Goal: Task Accomplishment & Management: Use online tool/utility

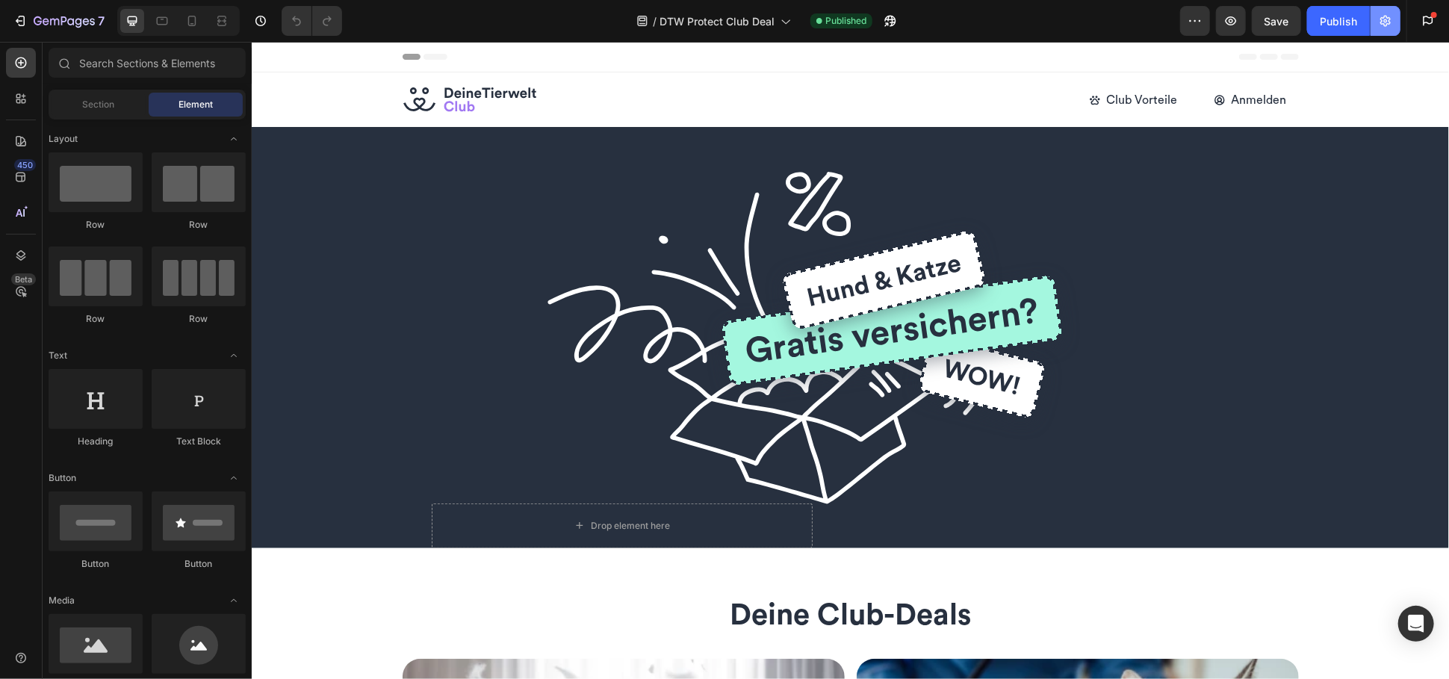
click at [1386, 25] on icon "button" at bounding box center [1385, 21] width 10 height 11
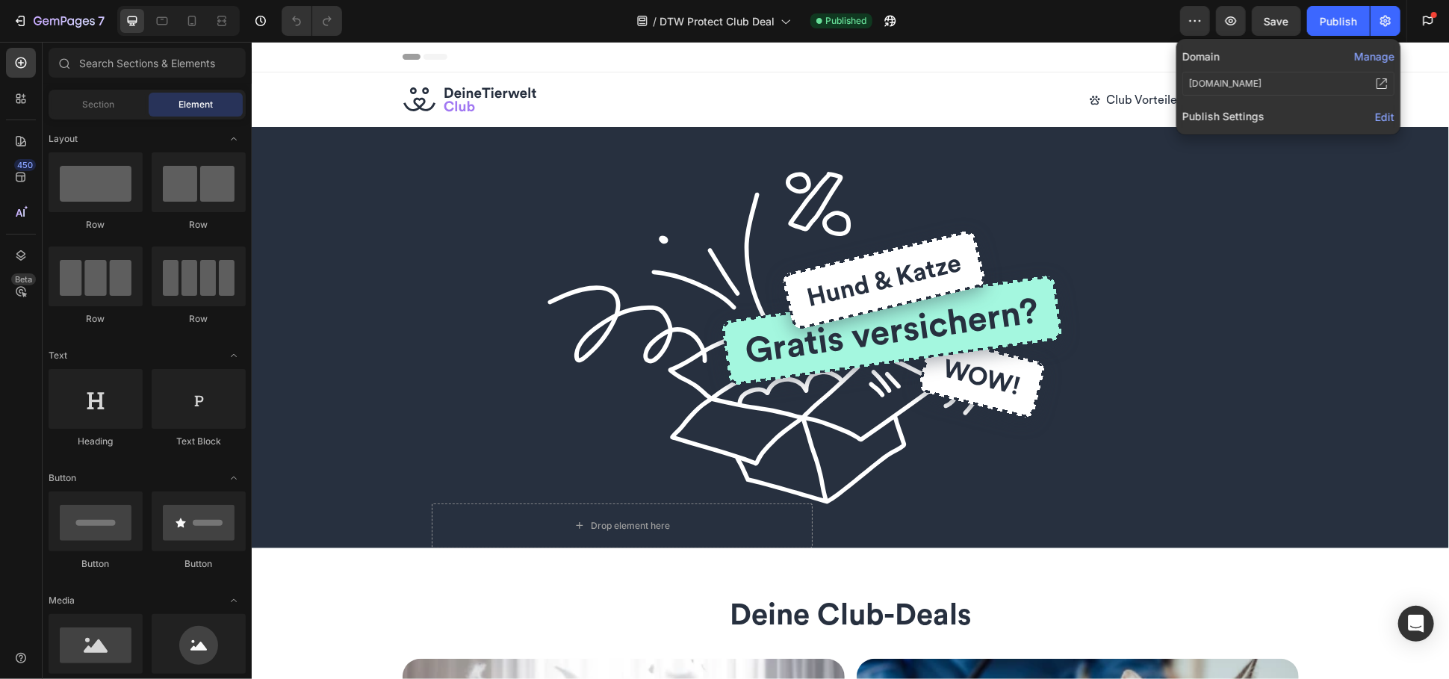
click at [1387, 118] on span "Edit" at bounding box center [1384, 117] width 19 height 13
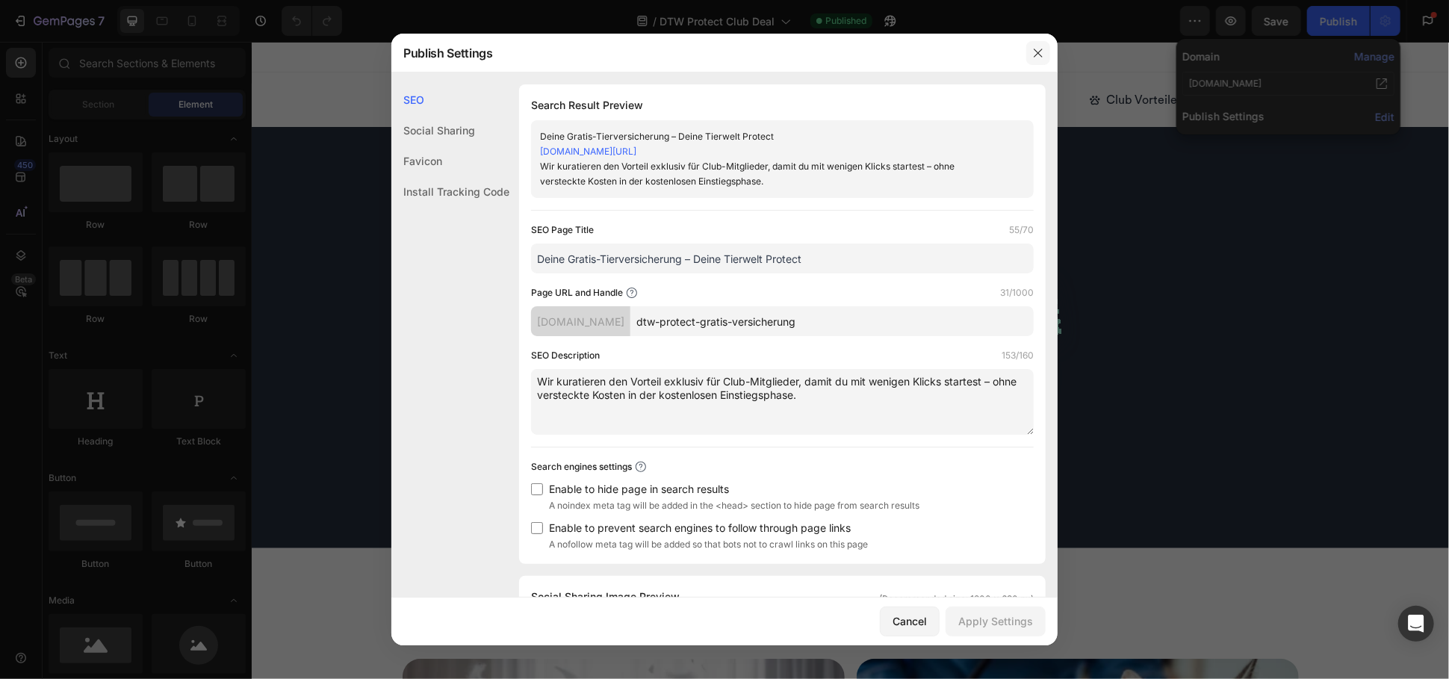
click at [1042, 50] on icon "button" at bounding box center [1038, 53] width 12 height 12
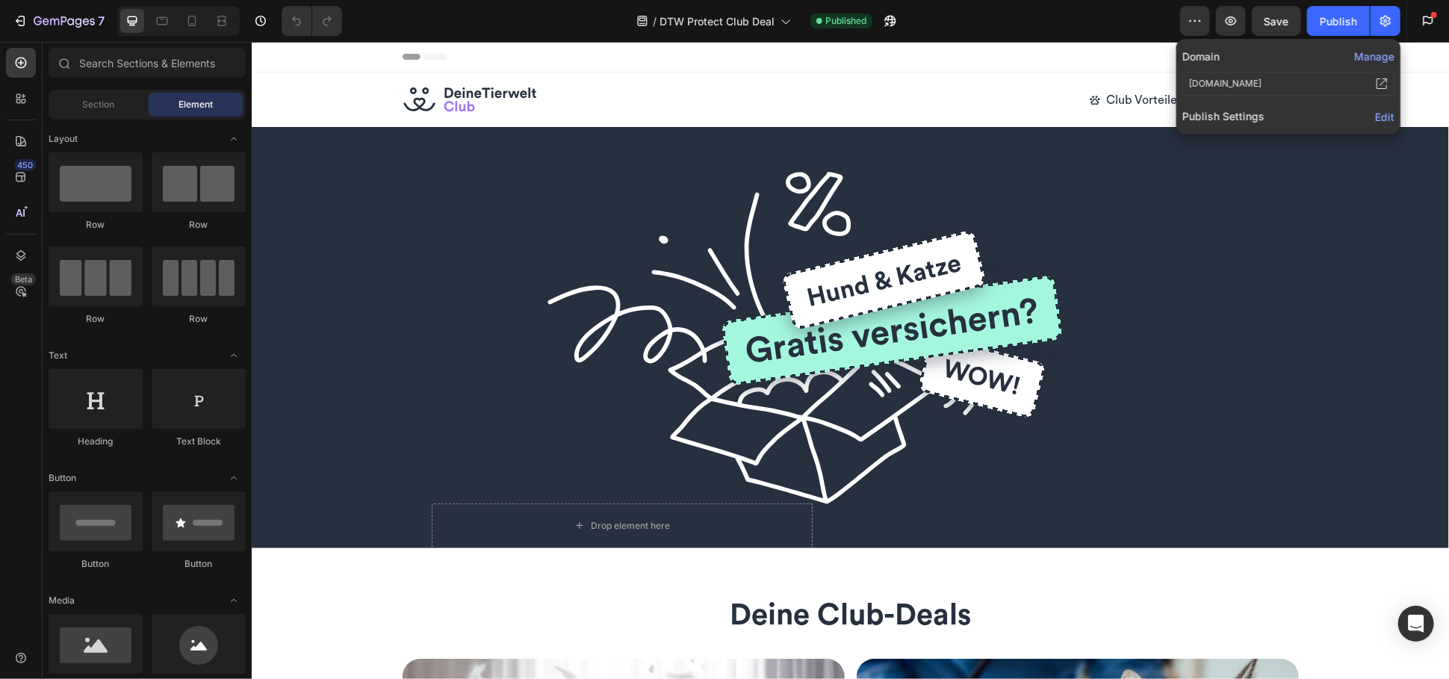
click at [1364, 62] on button "Manage" at bounding box center [1374, 57] width 40 height 16
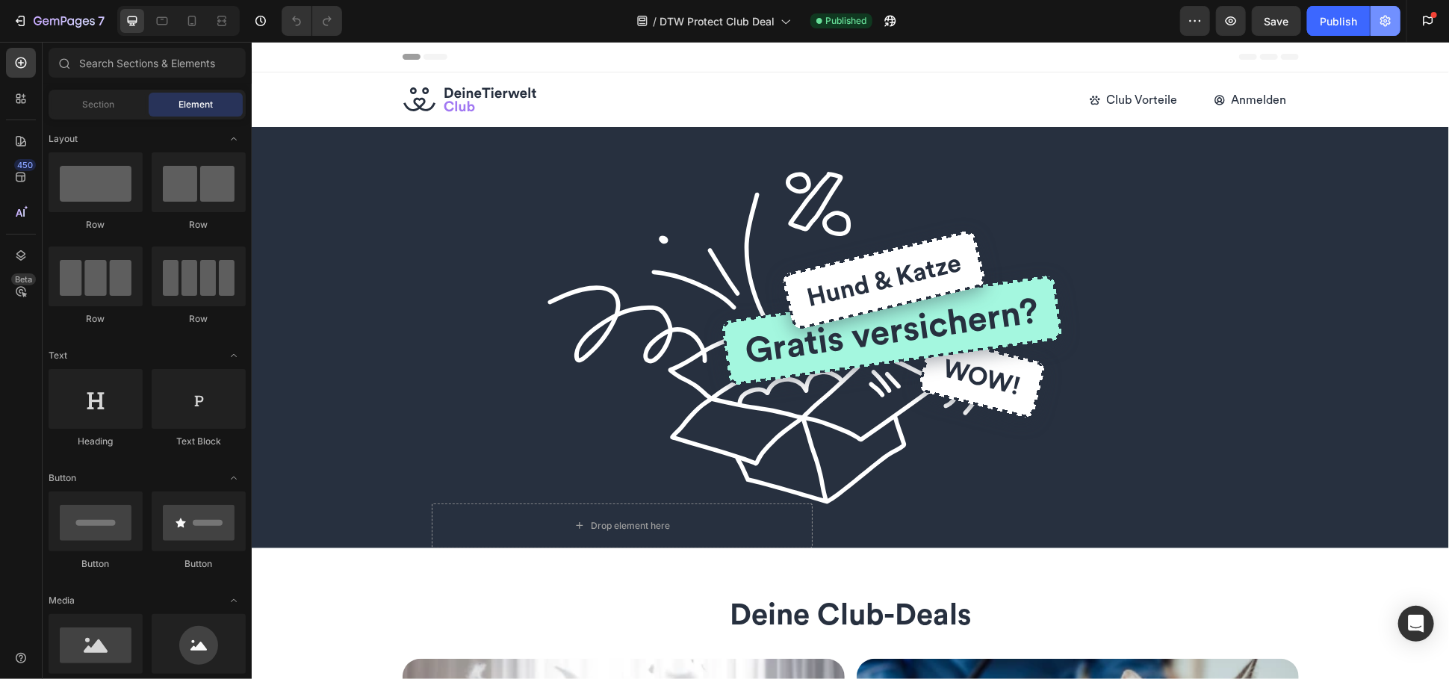
click at [1388, 24] on icon "button" at bounding box center [1385, 21] width 10 height 11
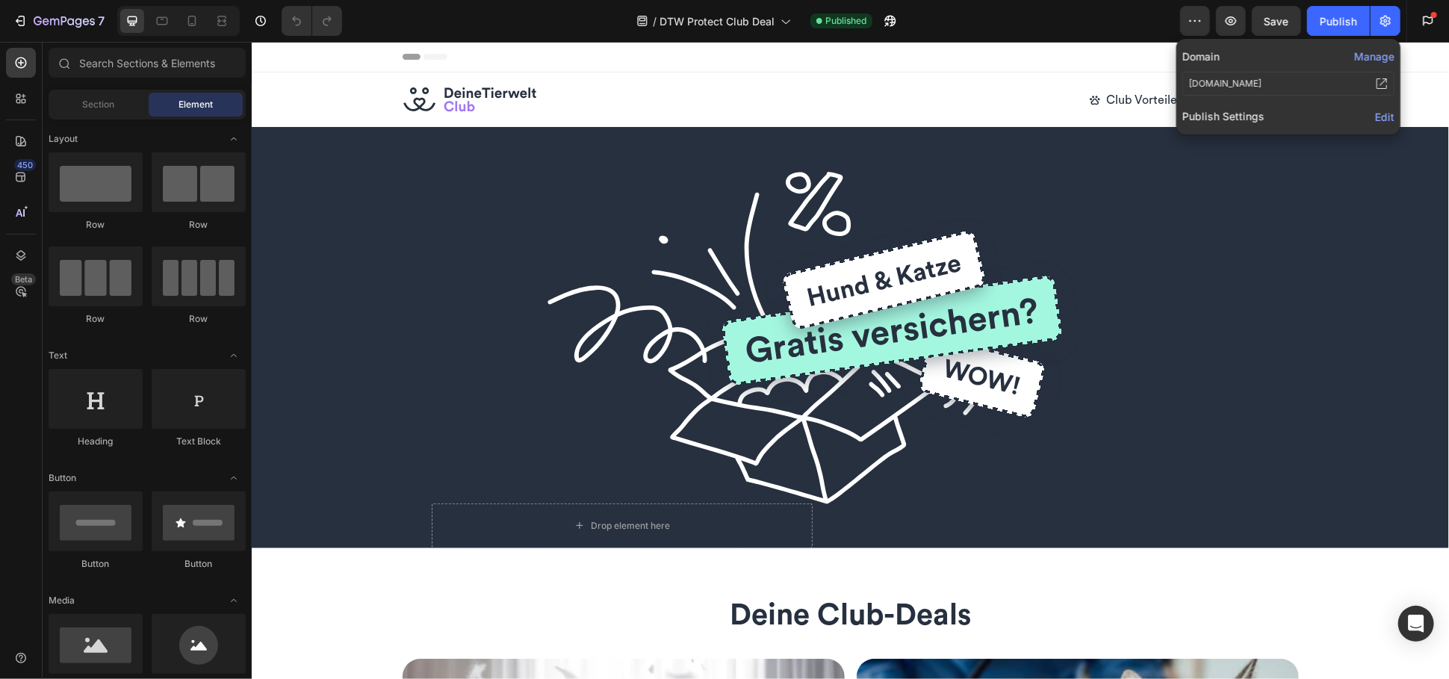
click at [1383, 123] on div "Edit" at bounding box center [1384, 117] width 19 height 18
click at [1386, 118] on span "Edit" at bounding box center [1384, 117] width 19 height 13
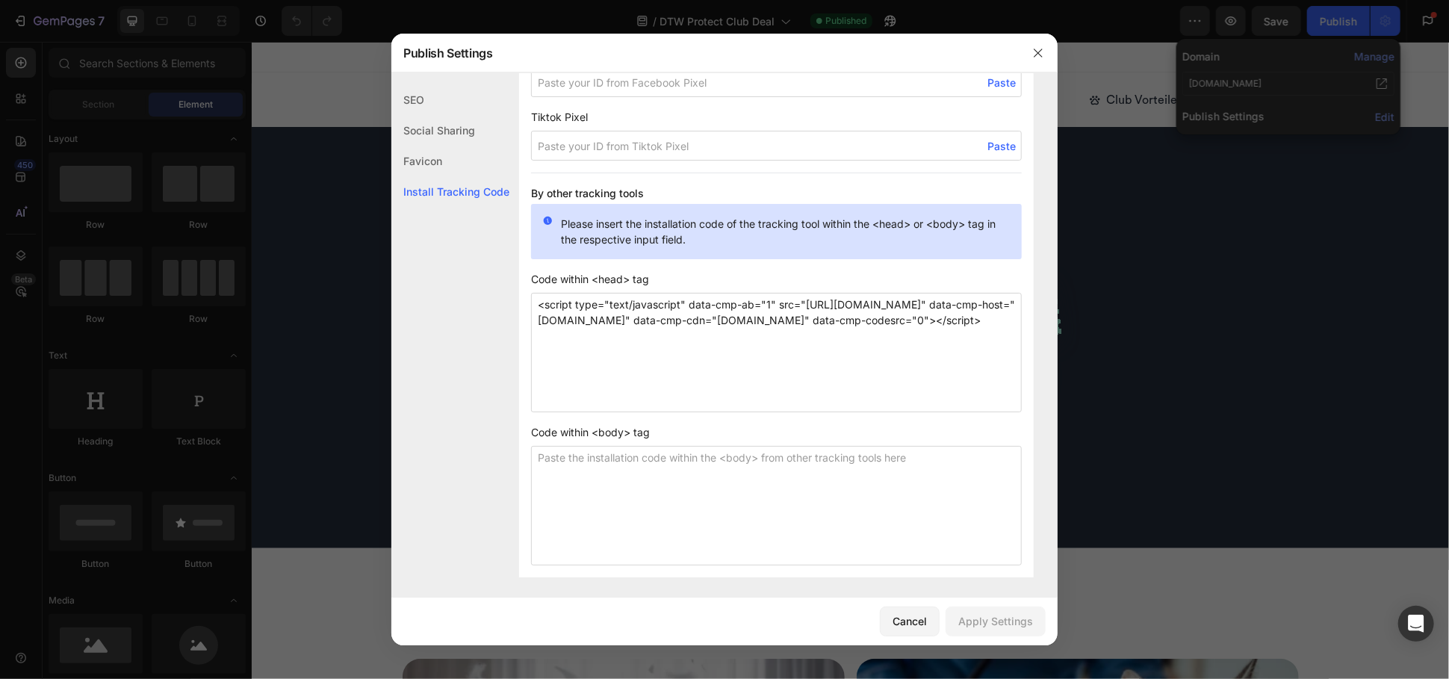
scroll to position [1212, 0]
click at [562, 359] on textarea "<script type="text/javascript" data-cmp-ab="1" src="[URL][DOMAIN_NAME]" data-cm…" at bounding box center [776, 349] width 491 height 120
click at [666, 354] on textarea "<script type="text/javascript" data-cmp-ab="1" src="[URL][DOMAIN_NAME]" data-cm…" at bounding box center [776, 349] width 491 height 120
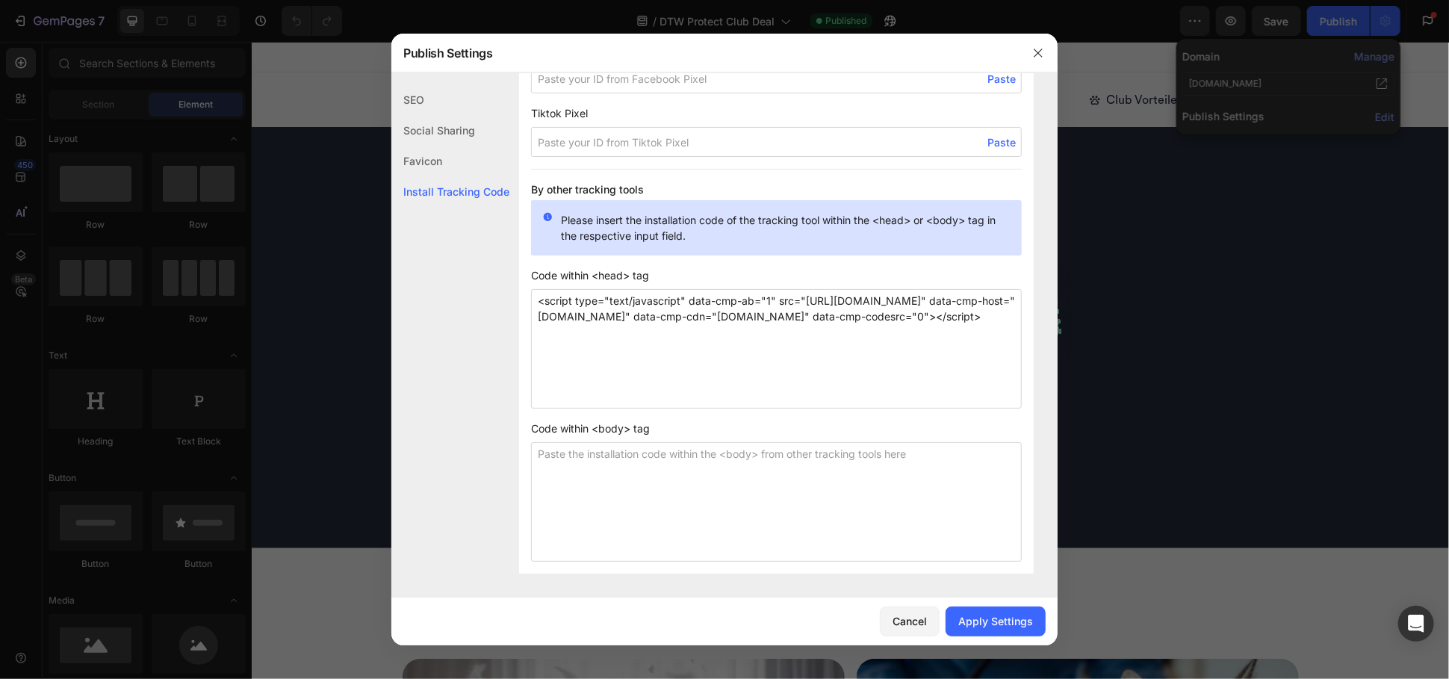
paste textarea "<script type="text/javascript" src="https://deine-tierwelt.de/static/js/wp/word…"
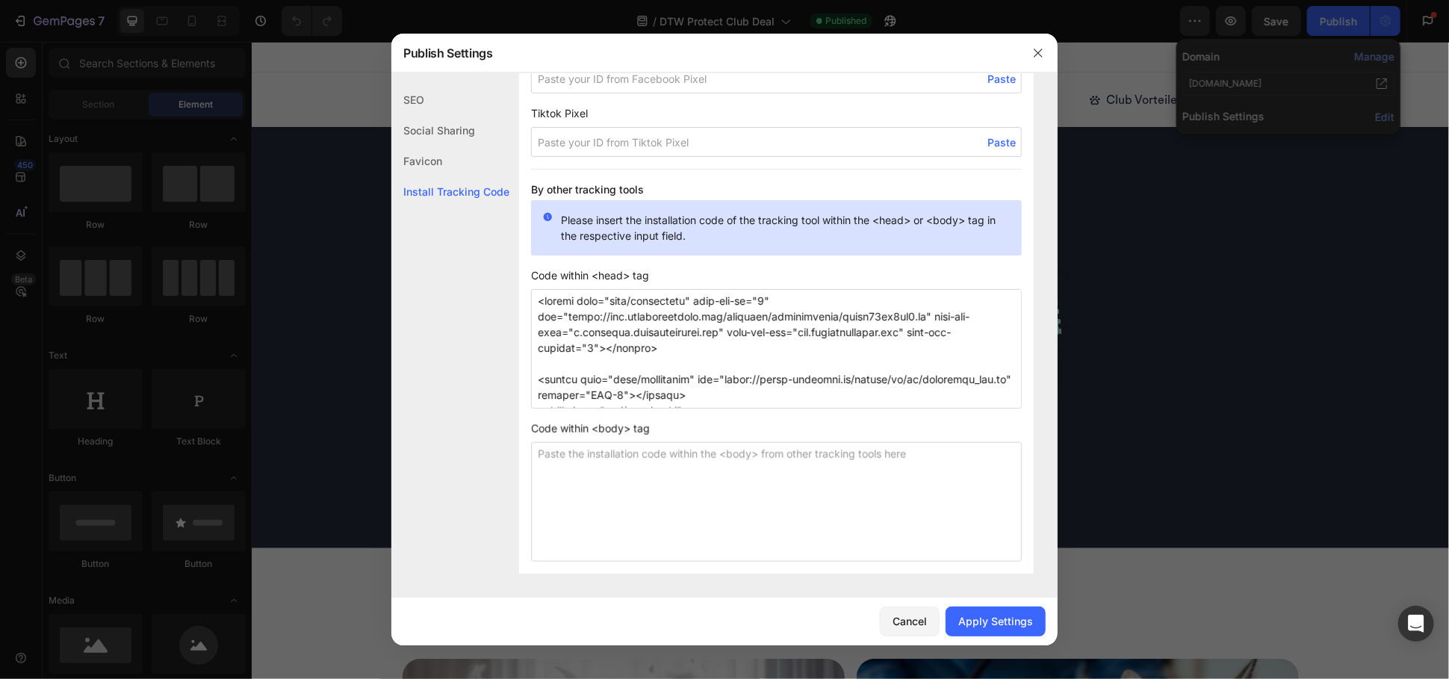
scroll to position [463, 0]
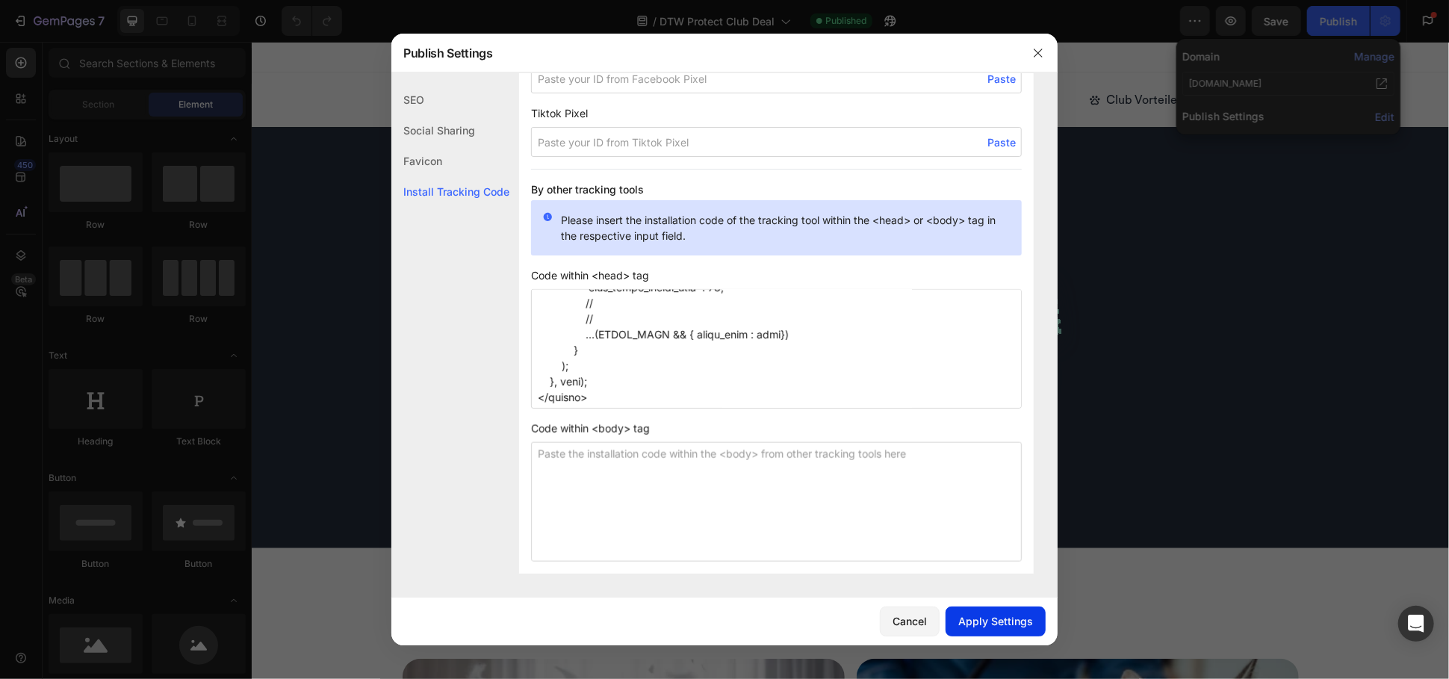
type textarea "<script type="text/javascript" data-cmp-ab="1" src="https://cdn.consentmanager.…"
click at [1000, 624] on div "Apply Settings" at bounding box center [995, 621] width 75 height 16
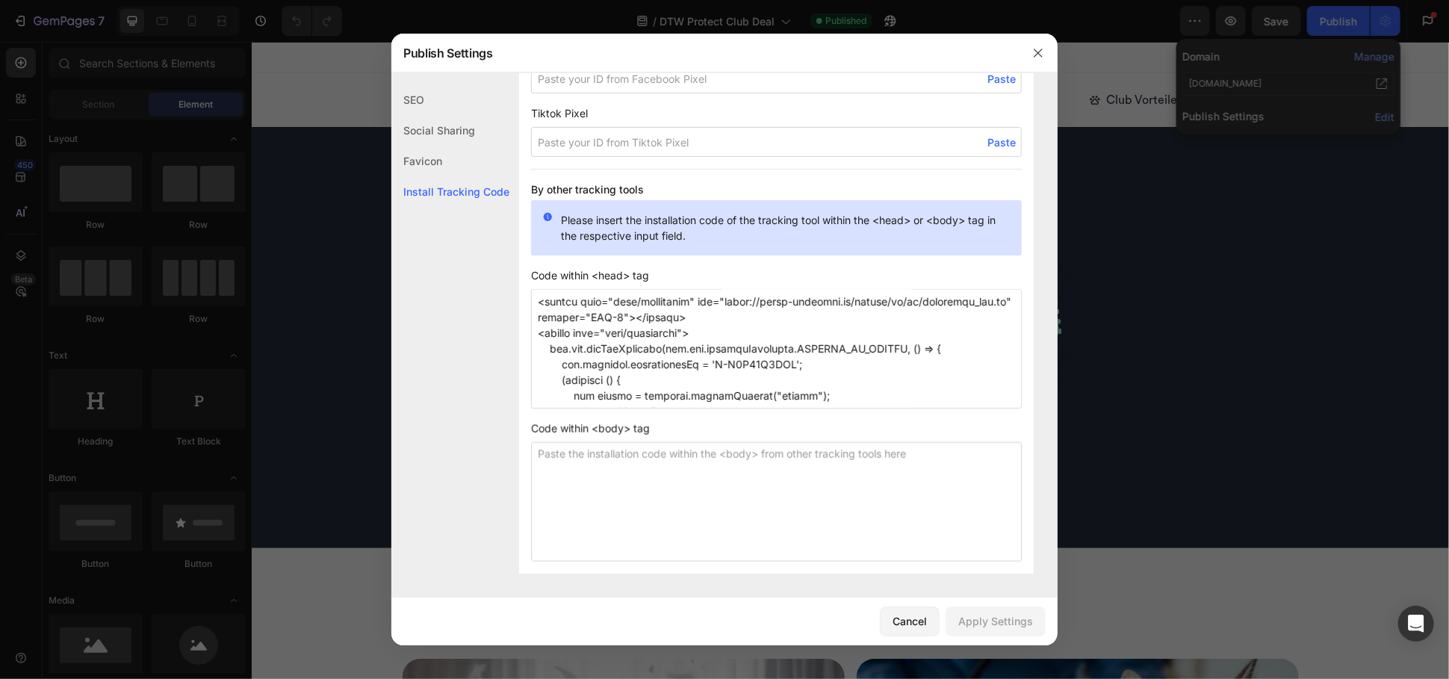
scroll to position [83, 0]
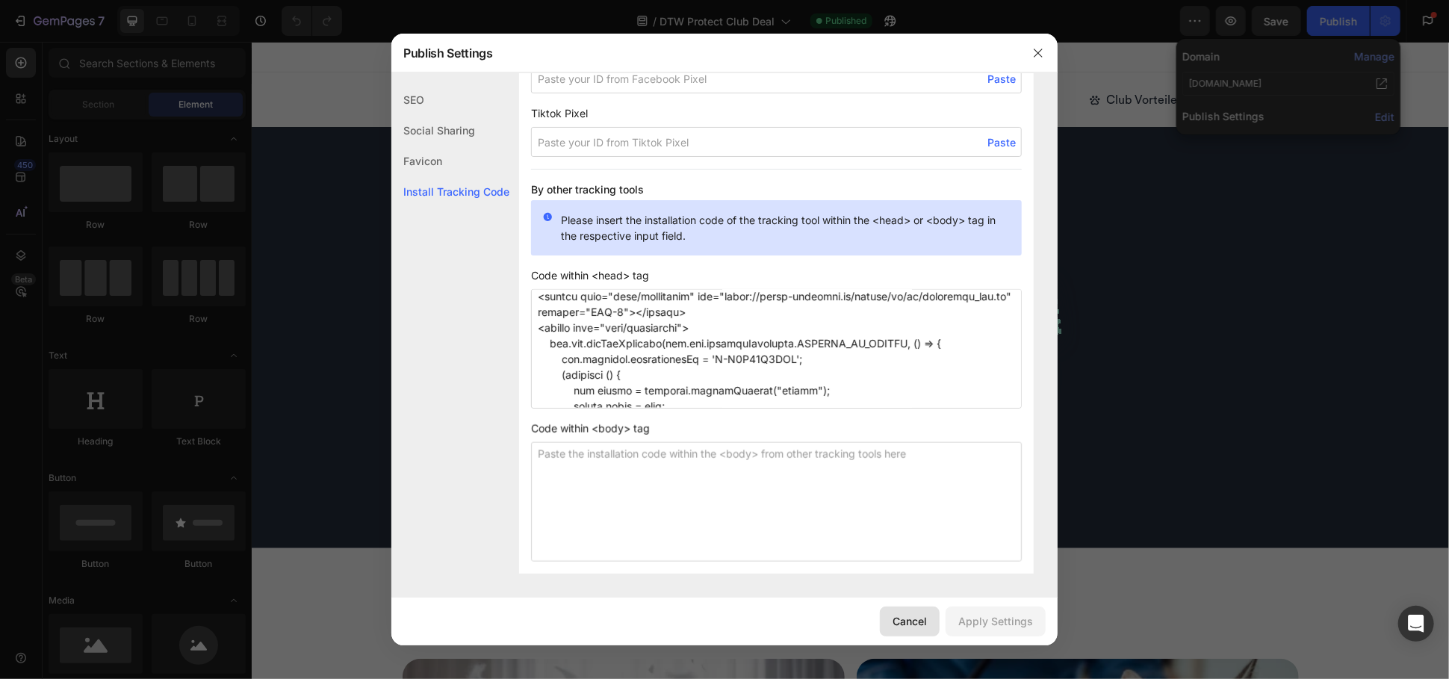
click at [914, 621] on div "Cancel" at bounding box center [910, 621] width 34 height 16
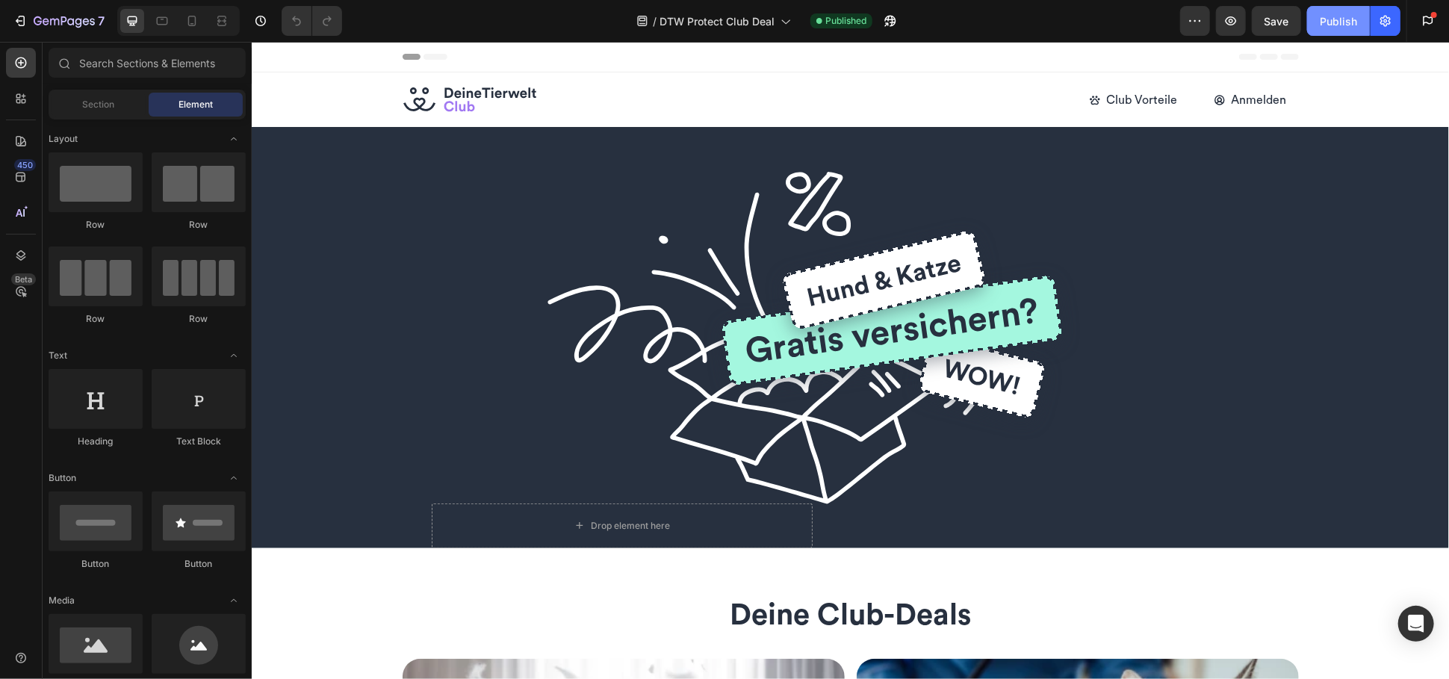
click at [1345, 17] on div "Publish" at bounding box center [1338, 21] width 37 height 16
click at [1383, 27] on icon "button" at bounding box center [1385, 20] width 15 height 15
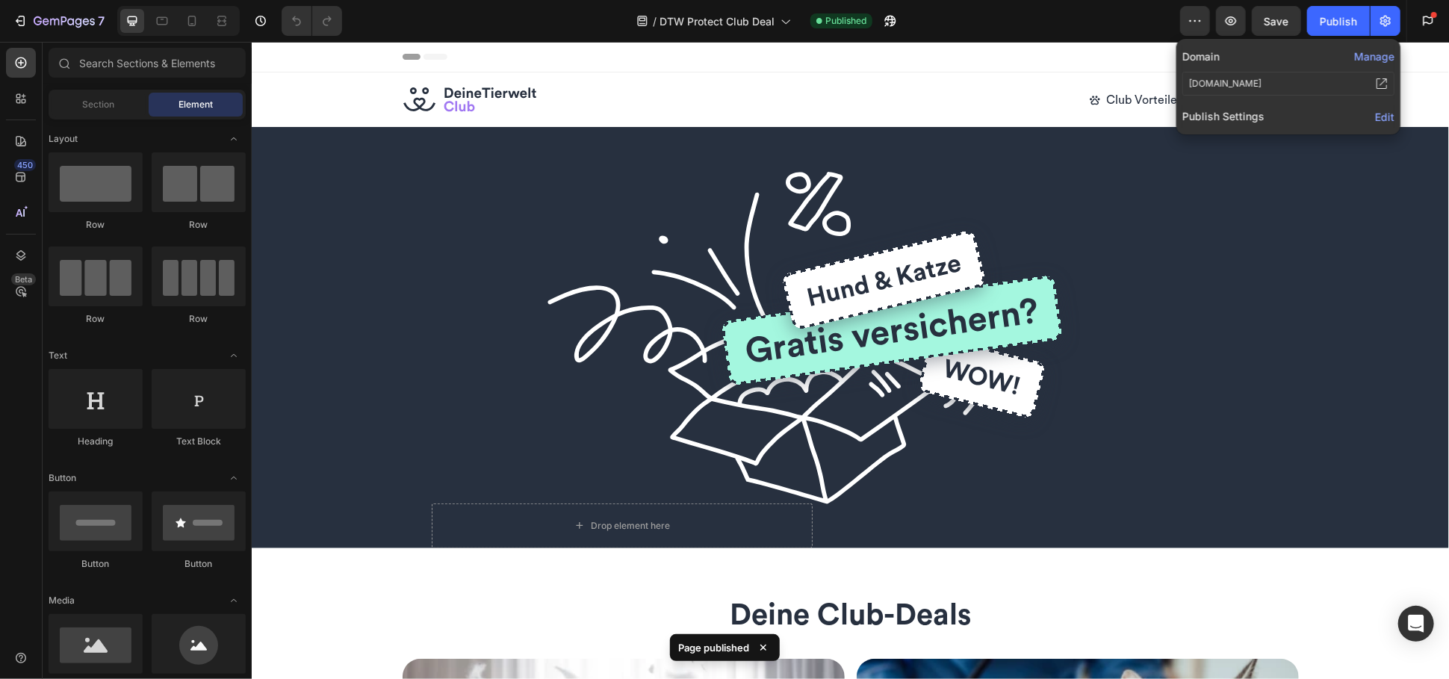
click at [1385, 113] on span "Edit" at bounding box center [1384, 117] width 19 height 13
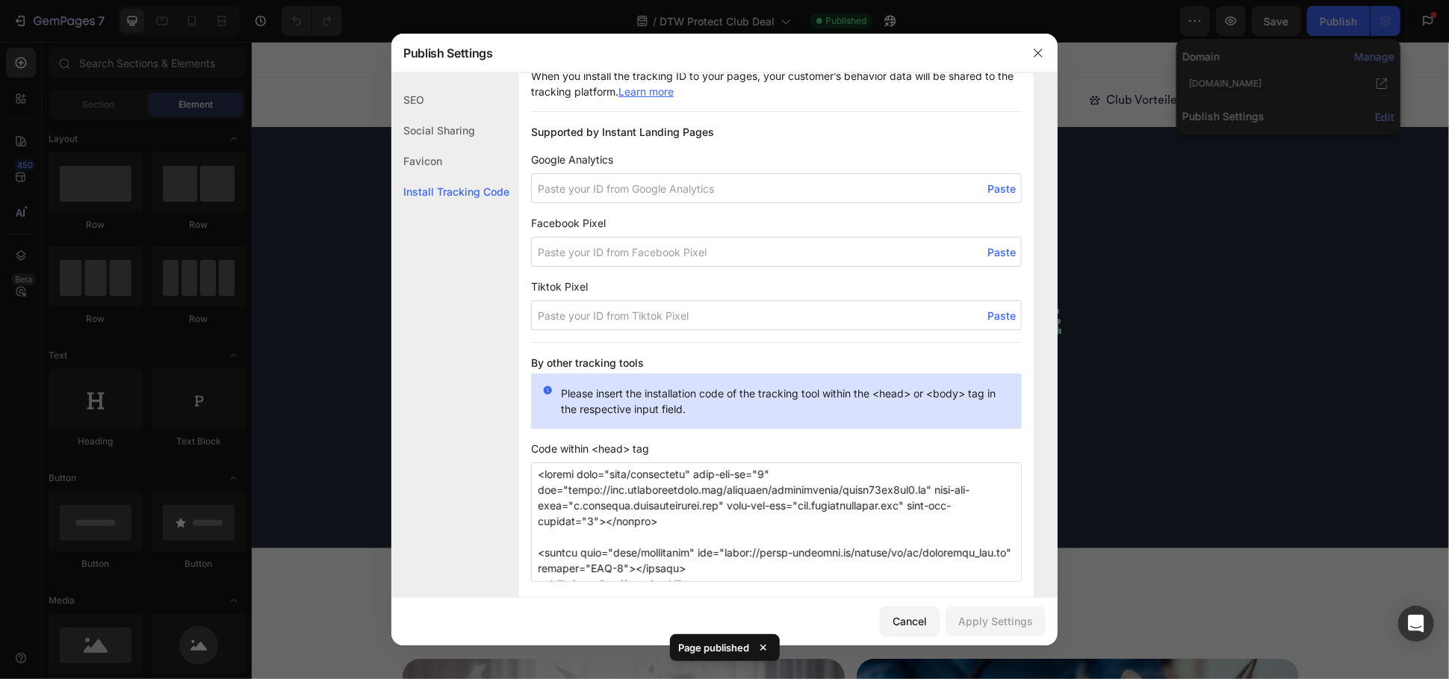
scroll to position [1212, 0]
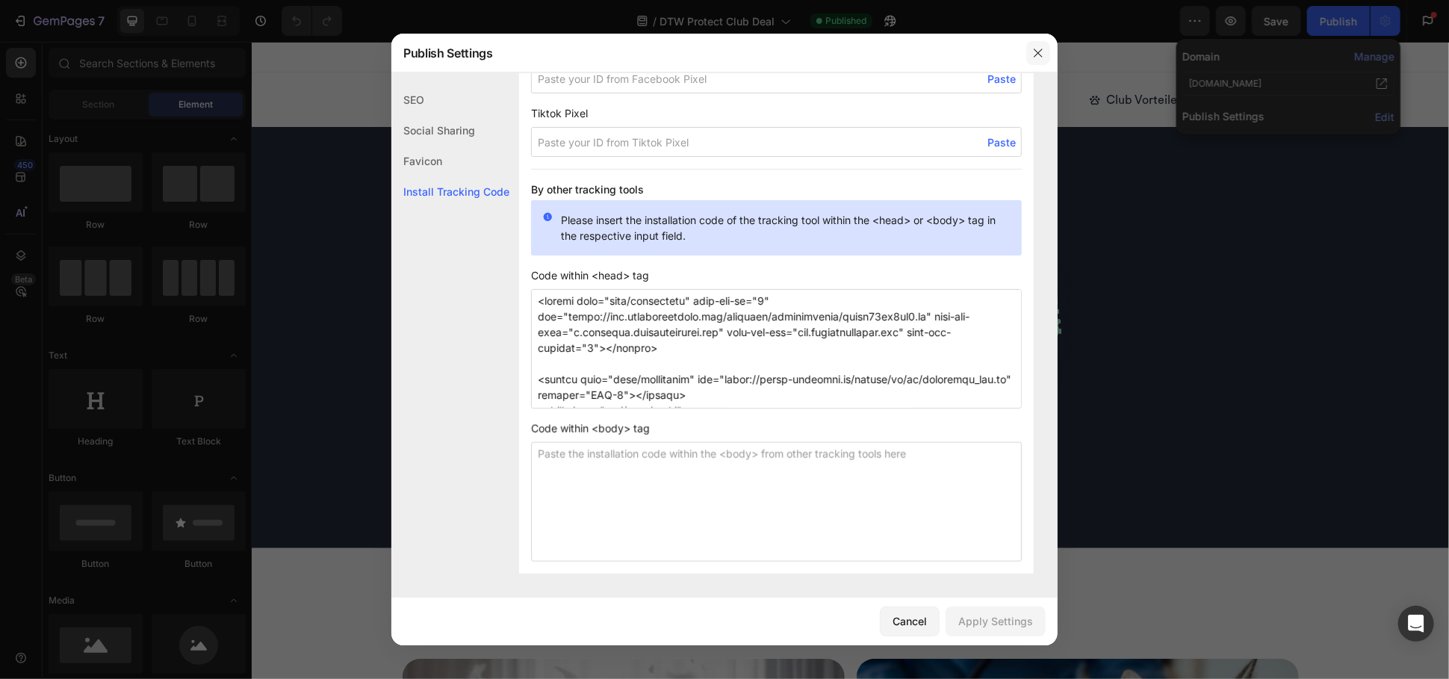
drag, startPoint x: 1036, startPoint y: 53, endPoint x: 796, endPoint y: 8, distance: 243.9
click at [1036, 53] on icon "button" at bounding box center [1038, 53] width 12 height 12
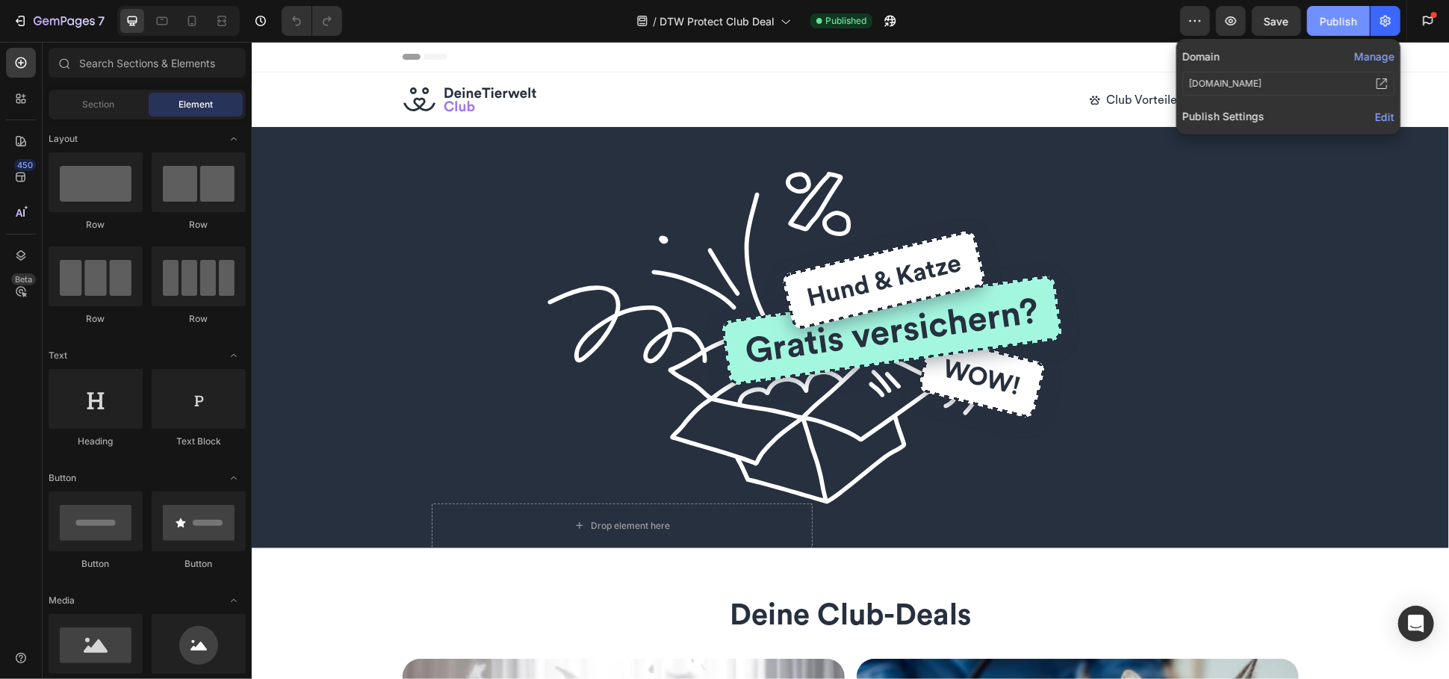
click at [1338, 26] on div "Publish" at bounding box center [1338, 21] width 37 height 16
